Goal: Task Accomplishment & Management: Use online tool/utility

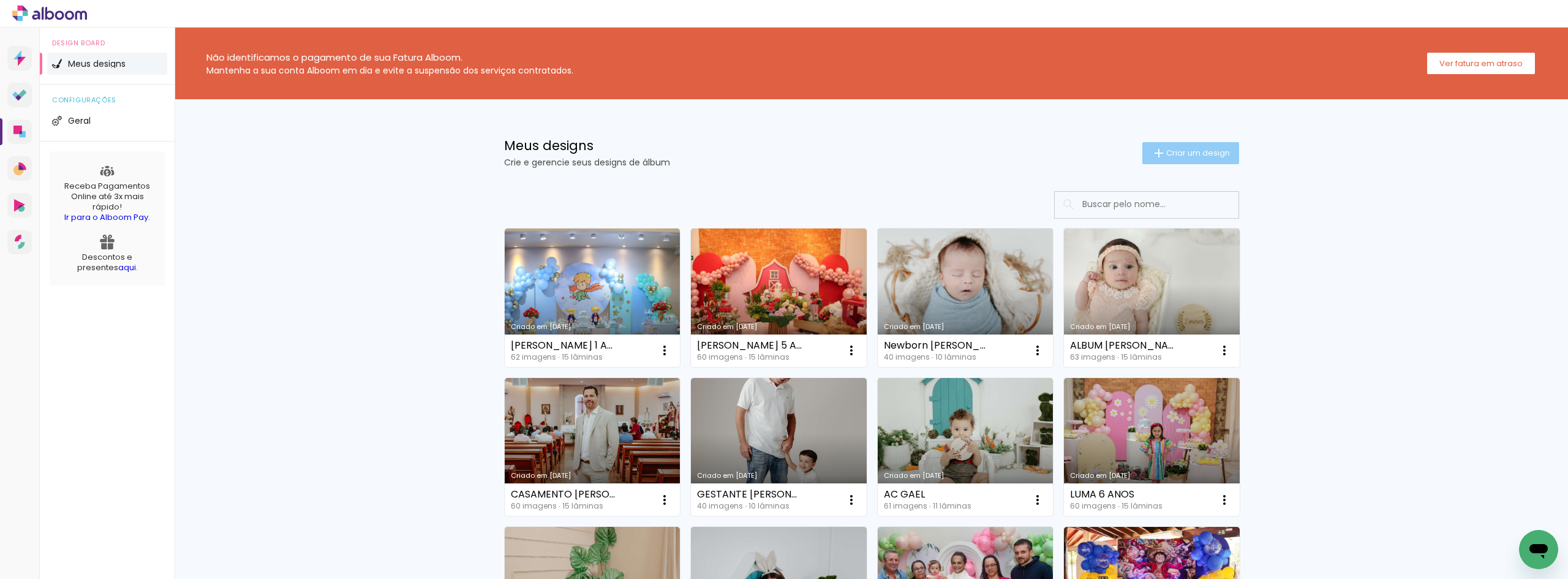
click at [1175, 150] on span "Criar um design" at bounding box center [1198, 153] width 64 height 8
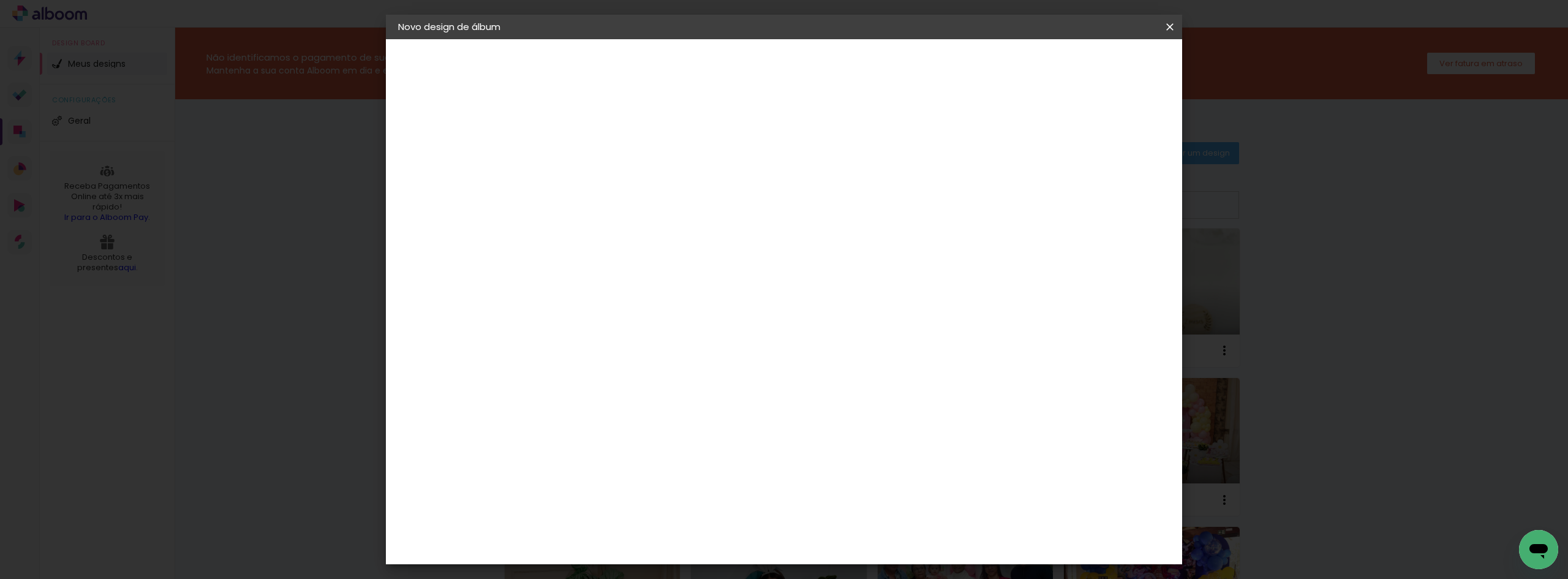
click at [598, 168] on input at bounding box center [598, 165] width 0 height 19
type input "[PERSON_NAME]"
type input "[PERSON_NAME] 4 ANOS"
type paper-input "[PERSON_NAME] 4 ANOS"
click at [0, 0] on slot "Avançar" at bounding box center [0, 0] width 0 height 0
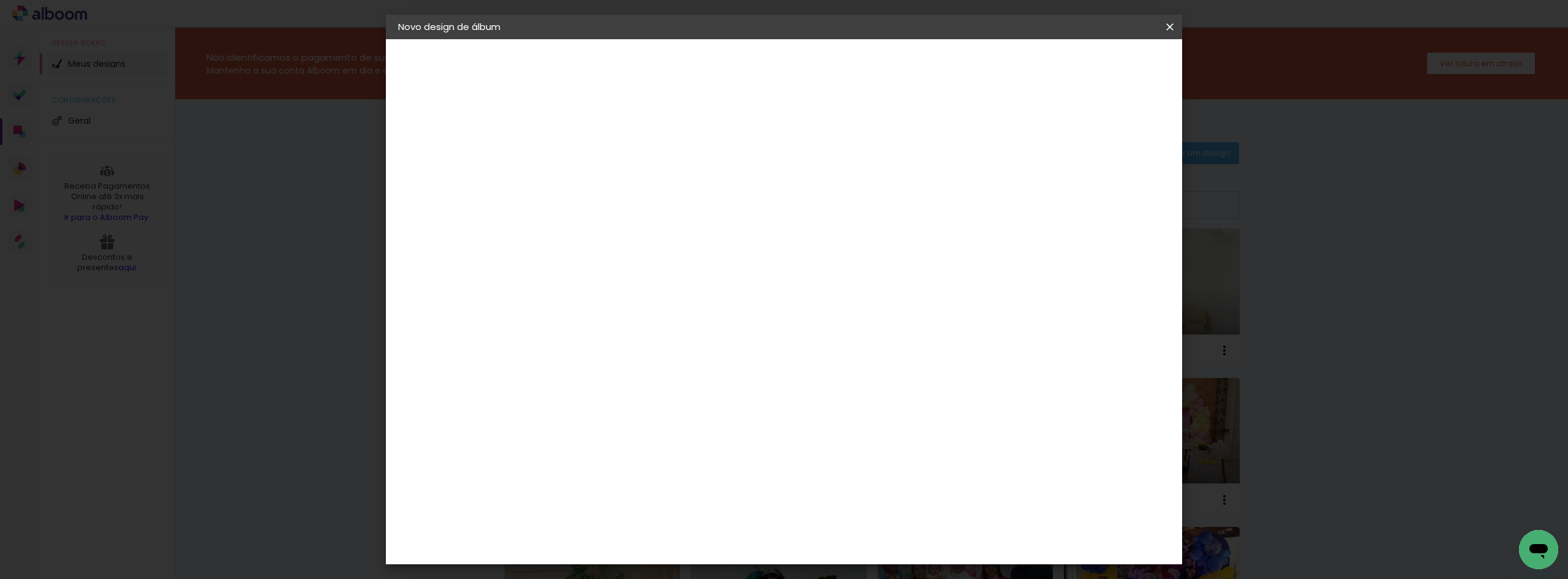
scroll to position [368, 0]
click at [616, 454] on div "Clan Color" at bounding box center [603, 464] width 26 height 20
click at [0, 0] on slot "Avançar" at bounding box center [0, 0] width 0 height 0
click at [681, 436] on span "20 × 20" at bounding box center [652, 448] width 57 height 25
click at [798, 64] on paper-button "Avançar" at bounding box center [768, 65] width 60 height 21
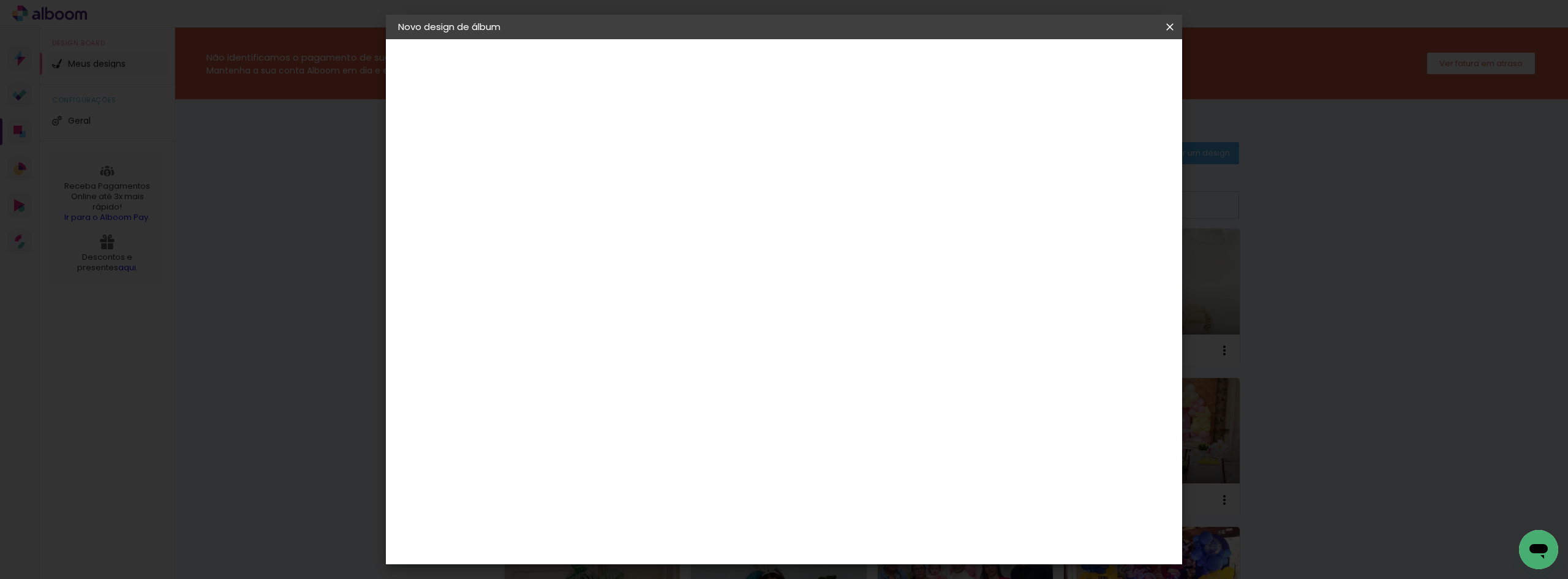
click at [1093, 69] on span "Iniciar design" at bounding box center [1065, 65] width 56 height 9
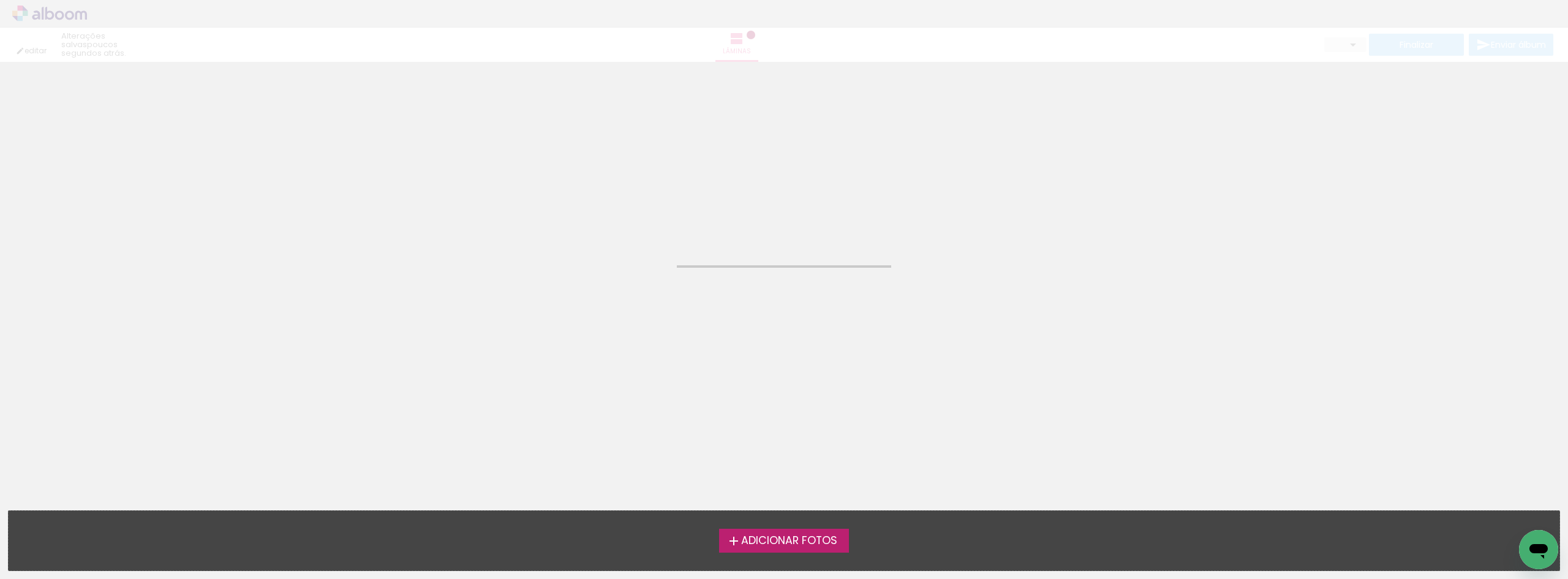
click at [833, 535] on span "Adicionar Fotos" at bounding box center [789, 541] width 96 height 11
click at [0, 0] on input "file" at bounding box center [0, 0] width 0 height 0
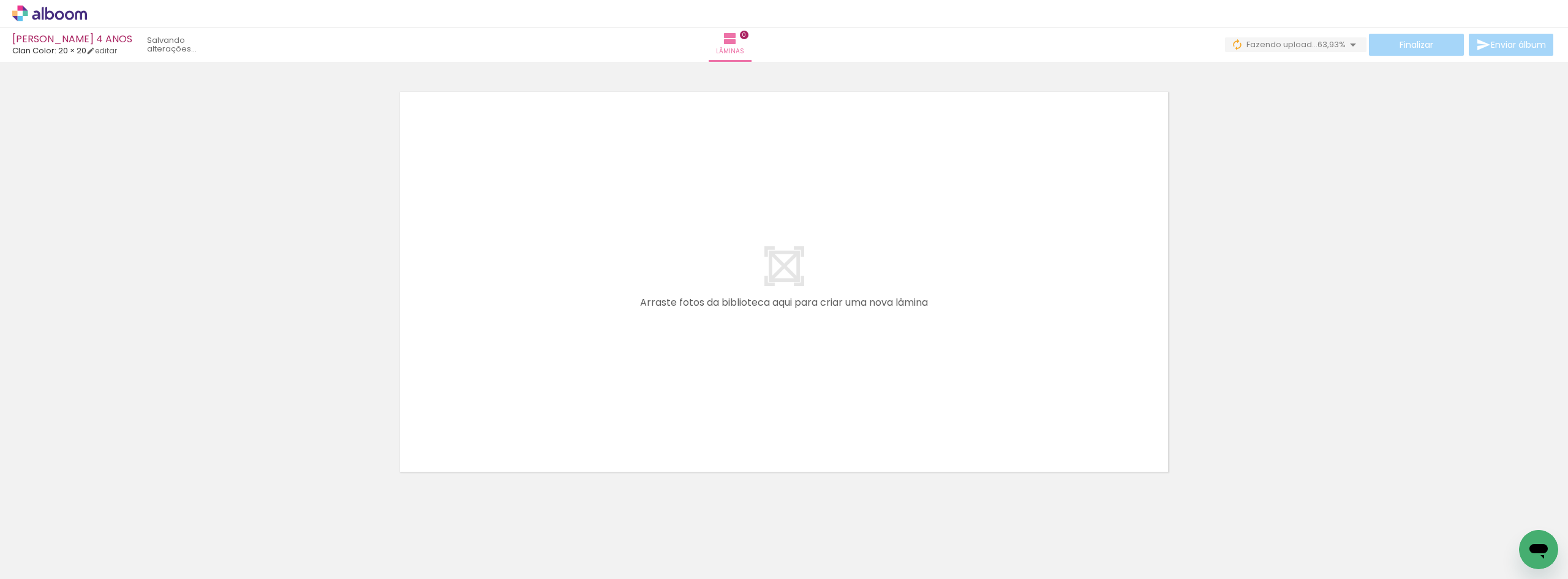
click at [1296, 237] on div at bounding box center [784, 266] width 1568 height 432
